Goal: Information Seeking & Learning: Compare options

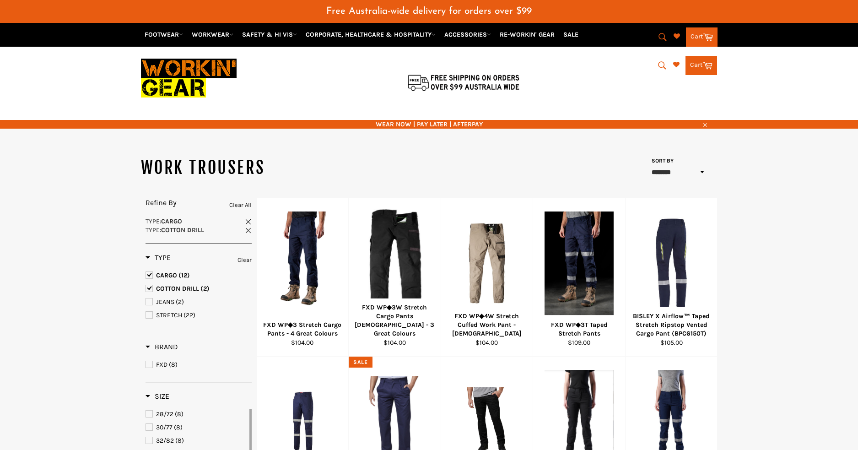
select select "******"
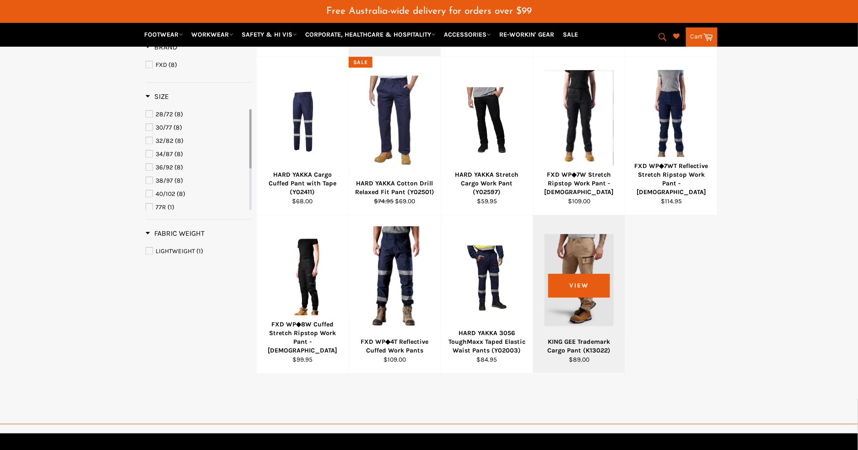
scroll to position [300, 0]
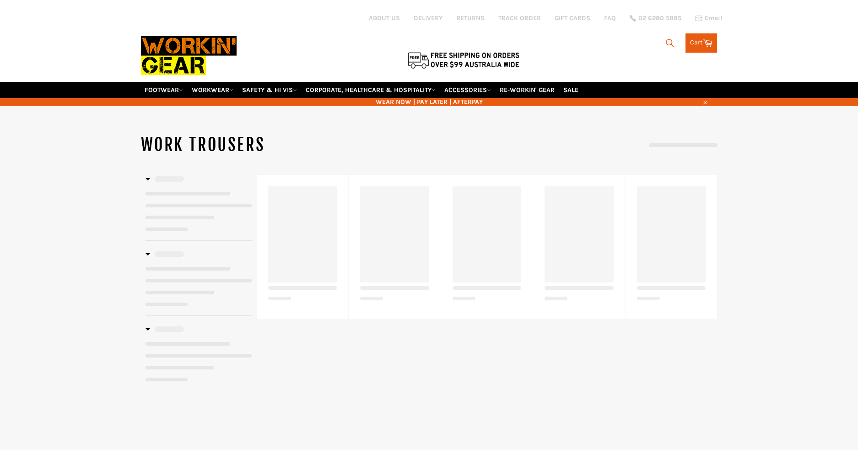
select select "******"
